Goal: Task Accomplishment & Management: Use online tool/utility

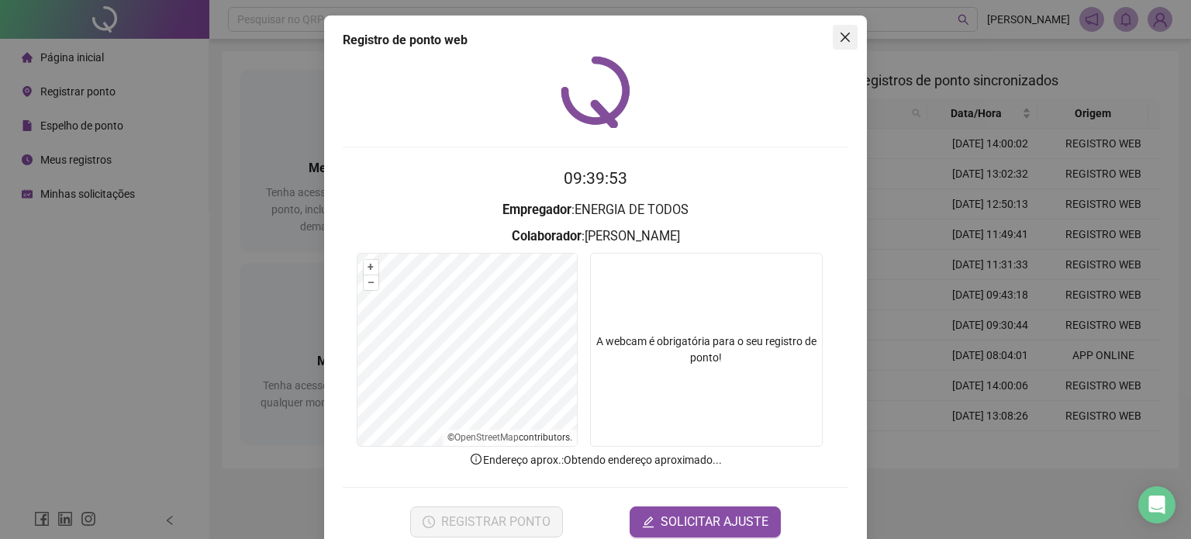
click at [839, 39] on icon "close" at bounding box center [845, 37] width 12 height 12
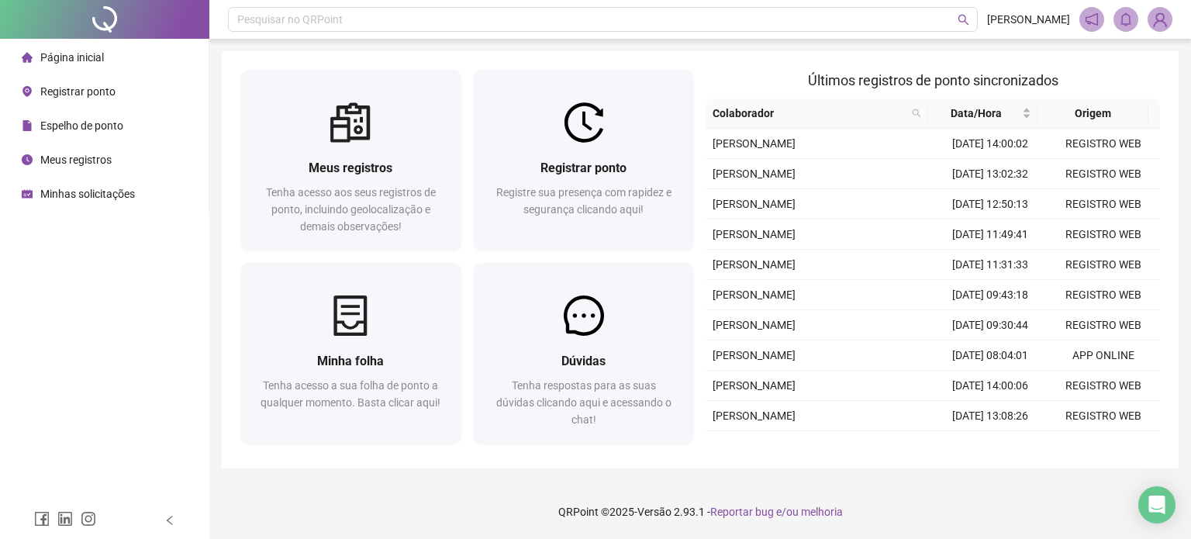
click at [518, 253] on div "Registrar ponto Registre sua presença com rapidez e segurança clicando aqui!" at bounding box center [583, 163] width 233 height 187
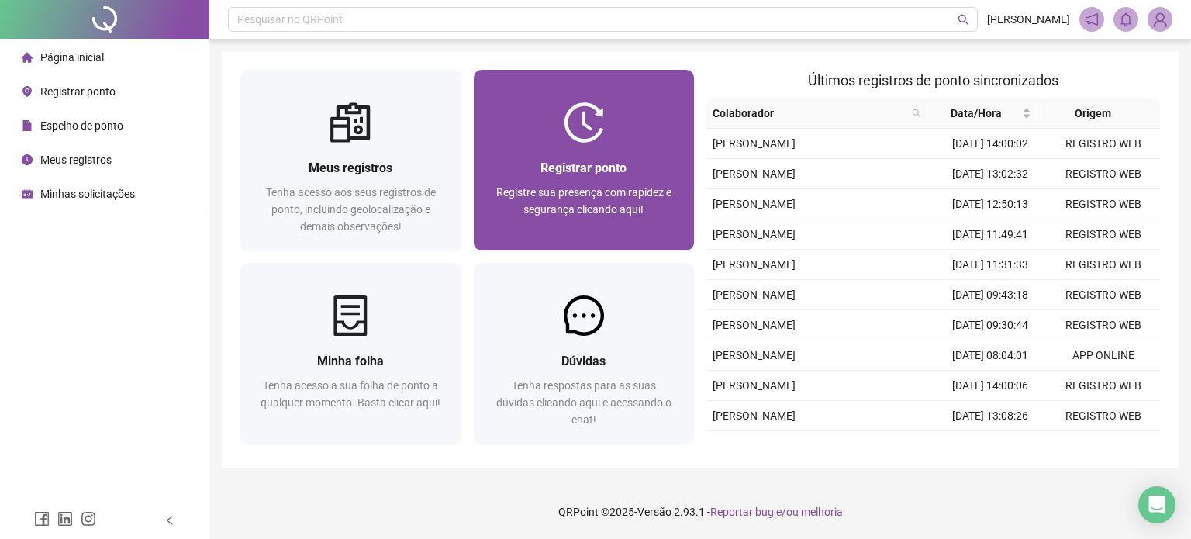
click at [537, 200] on div "Registre sua presença com rapidez e segurança clicando aqui!" at bounding box center [584, 209] width 184 height 51
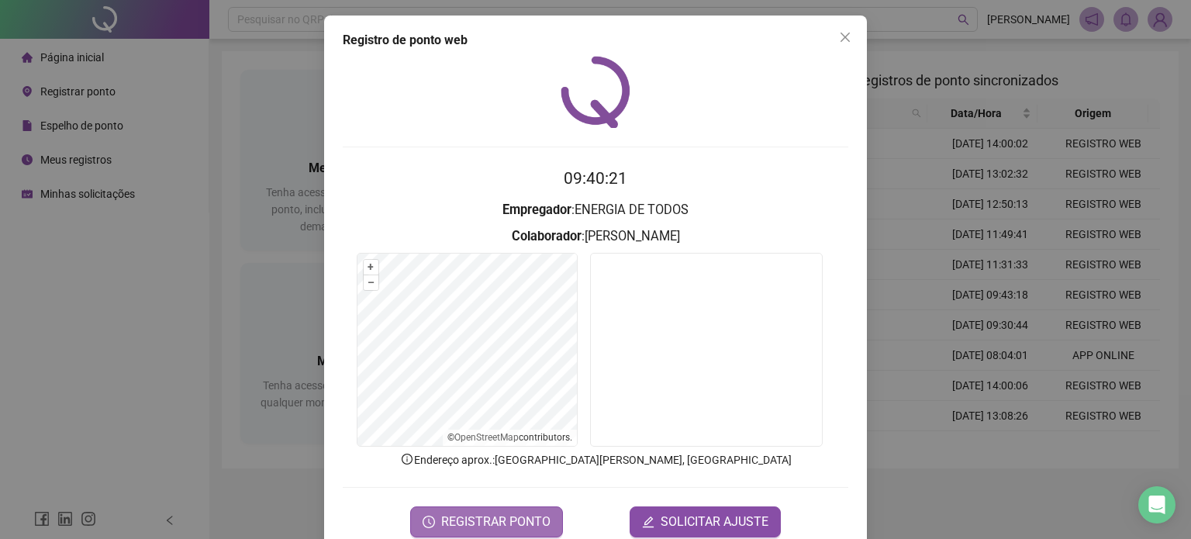
click at [497, 526] on span "REGISTRAR PONTO" at bounding box center [495, 521] width 109 height 19
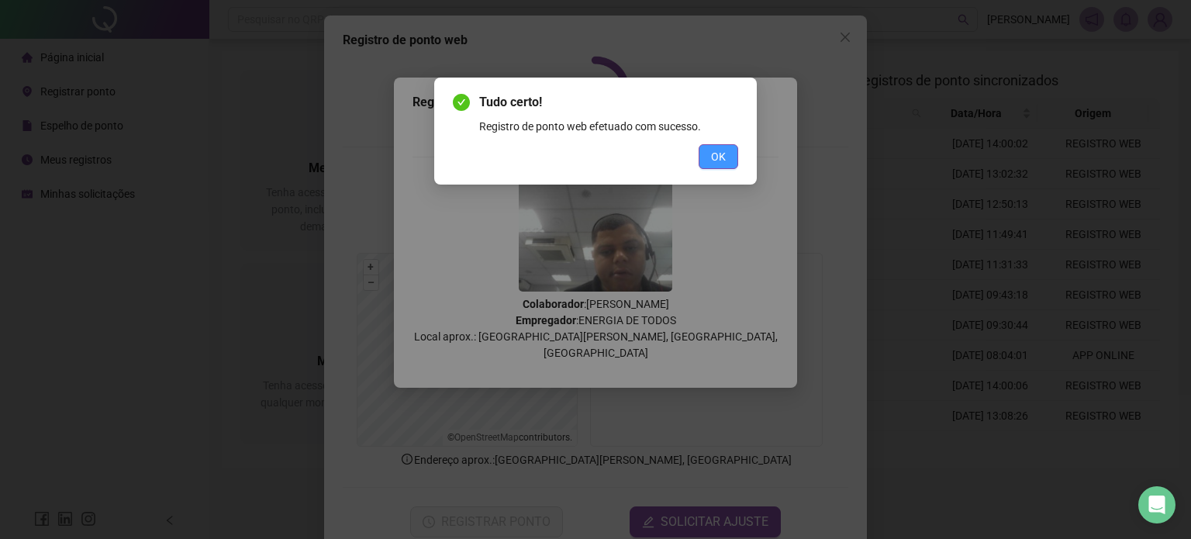
click at [714, 152] on span "OK" at bounding box center [718, 156] width 15 height 17
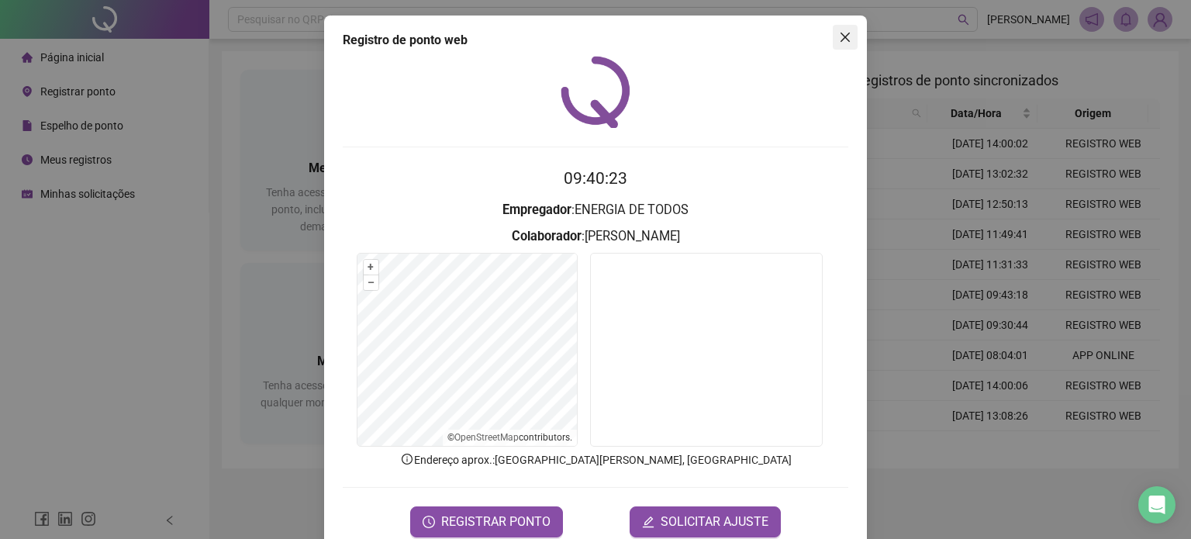
click at [839, 33] on icon "close" at bounding box center [845, 37] width 12 height 12
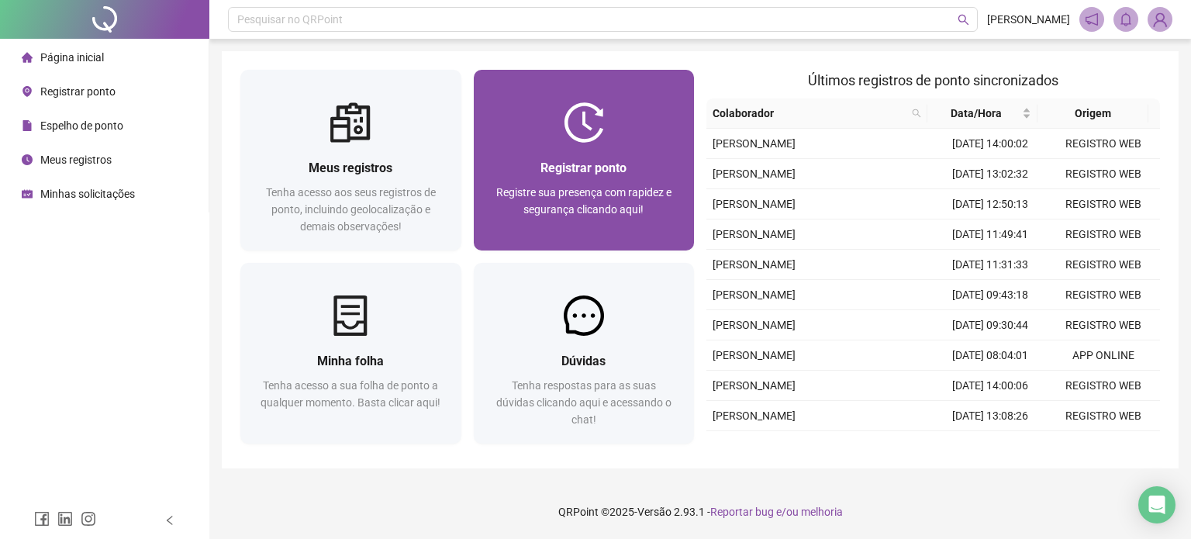
click at [586, 126] on img at bounding box center [584, 122] width 40 height 40
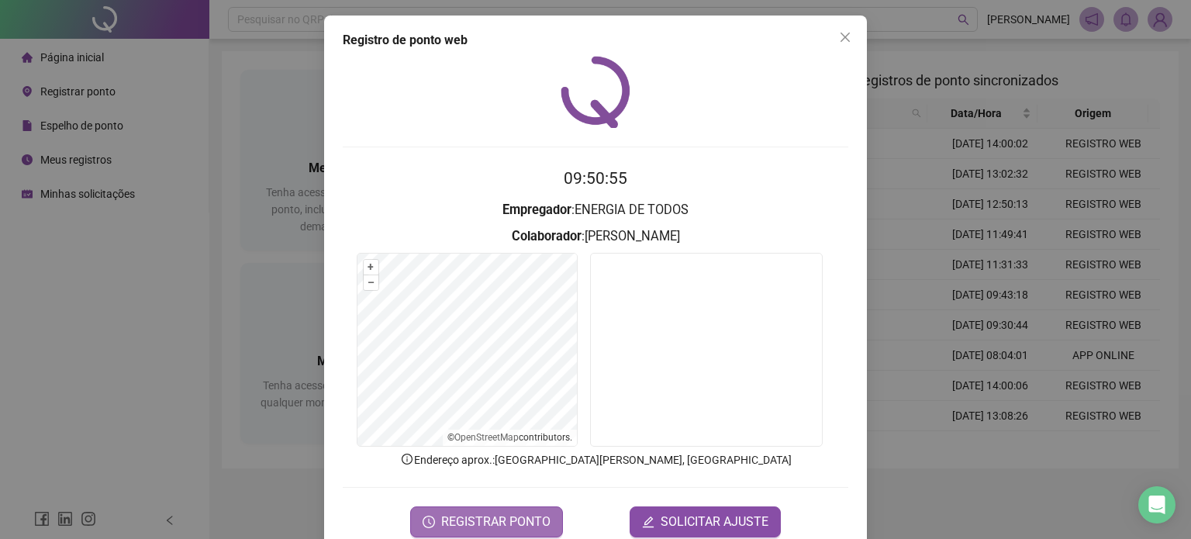
click at [499, 526] on span "REGISTRAR PONTO" at bounding box center [495, 521] width 109 height 19
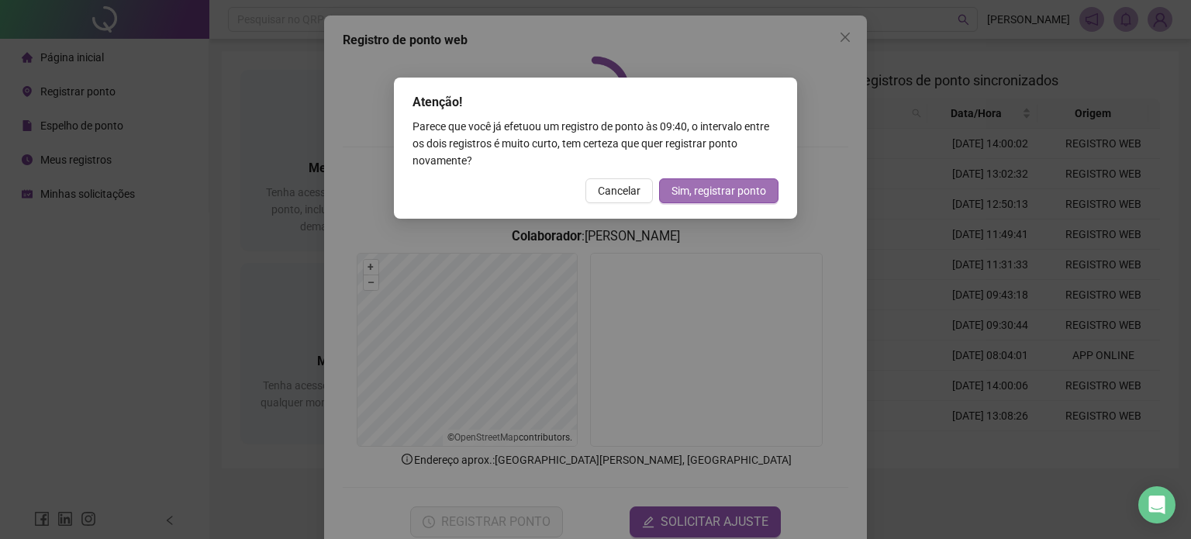
click at [729, 191] on span "Sim, registrar ponto" at bounding box center [718, 190] width 95 height 17
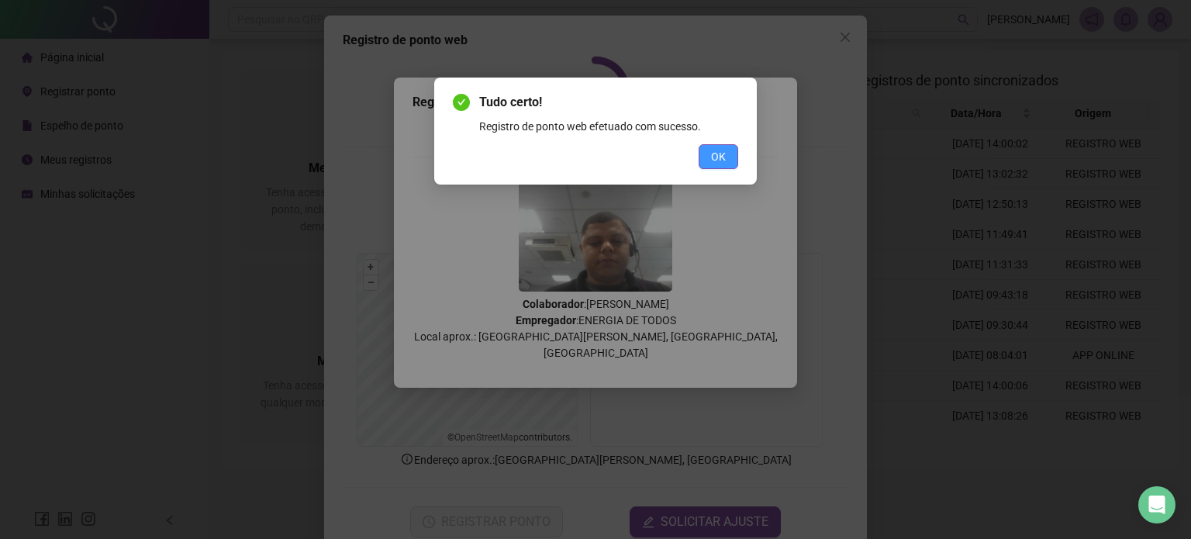
click at [716, 155] on span "OK" at bounding box center [718, 156] width 15 height 17
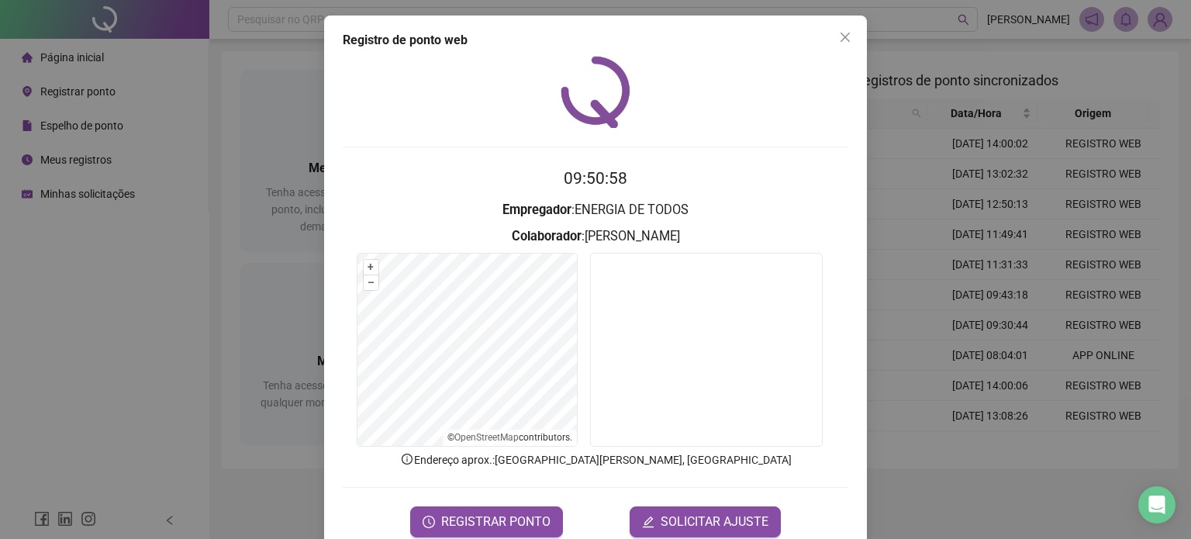
click at [837, 30] on button "Close" at bounding box center [845, 37] width 25 height 25
